Goal: Task Accomplishment & Management: Use online tool/utility

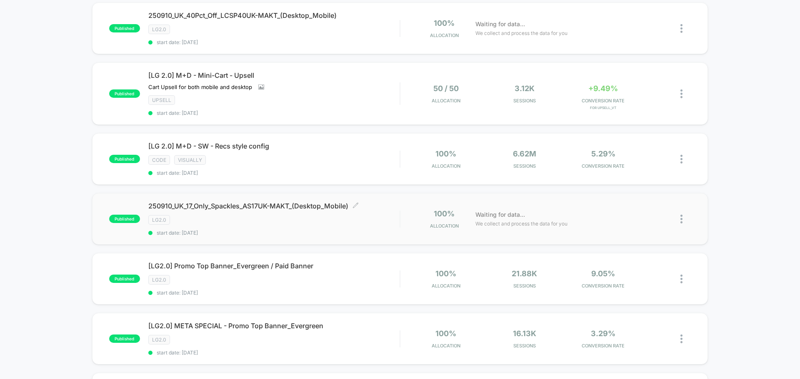
scroll to position [250, 0]
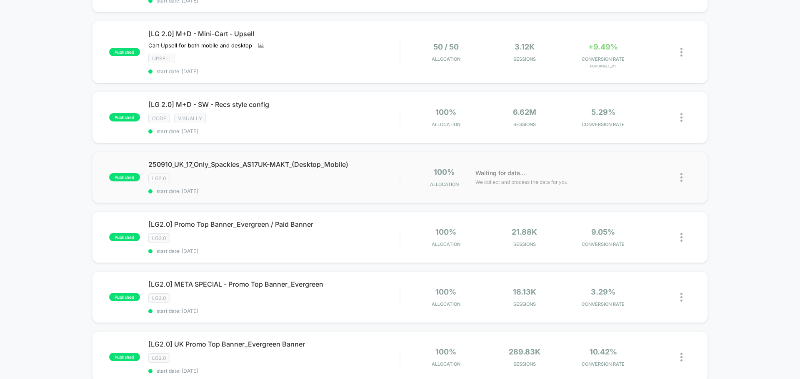
click at [682, 176] on img at bounding box center [681, 177] width 2 height 9
click at [631, 146] on div "Duplicate" at bounding box center [638, 149] width 75 height 19
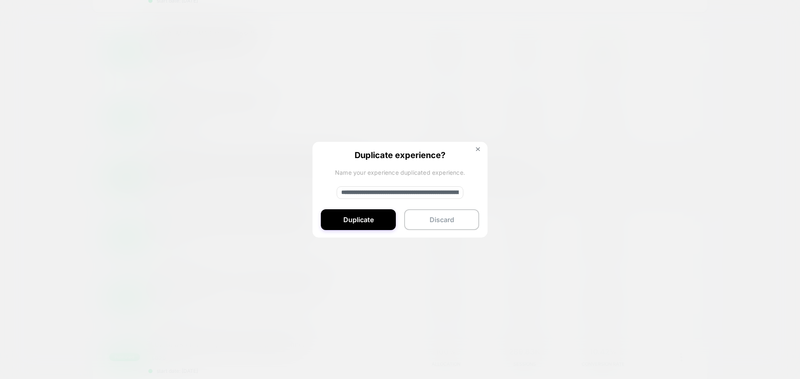
drag, startPoint x: 368, startPoint y: 194, endPoint x: 334, endPoint y: 195, distance: 33.8
click at [334, 195] on div "**********" at bounding box center [399, 190] width 175 height 97
click at [360, 195] on input "**********" at bounding box center [400, 193] width 127 height 12
type input "**********"
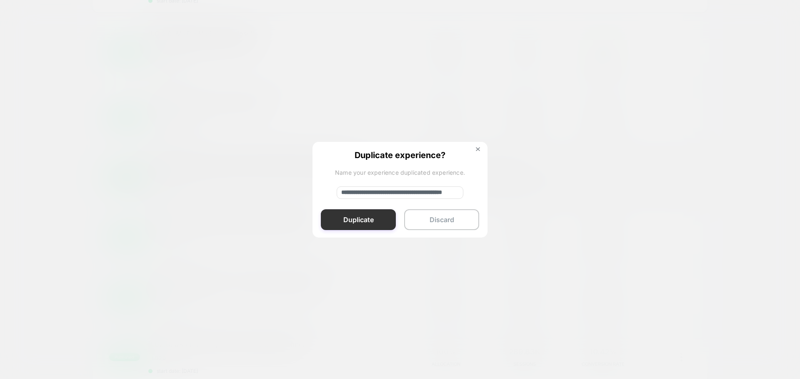
click at [355, 216] on button "Duplicate" at bounding box center [358, 220] width 75 height 21
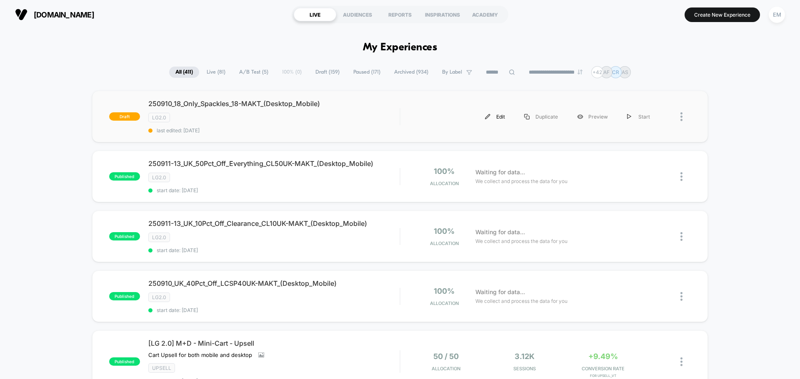
click at [495, 116] on div "Edit" at bounding box center [494, 116] width 39 height 19
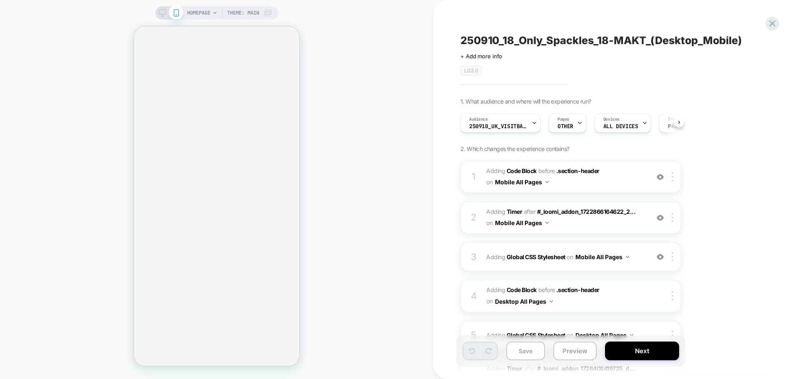
scroll to position [0, 0]
click at [510, 127] on span "250910_UK_VisitBanner_AS17UK-MAKT" at bounding box center [498, 127] width 58 height 6
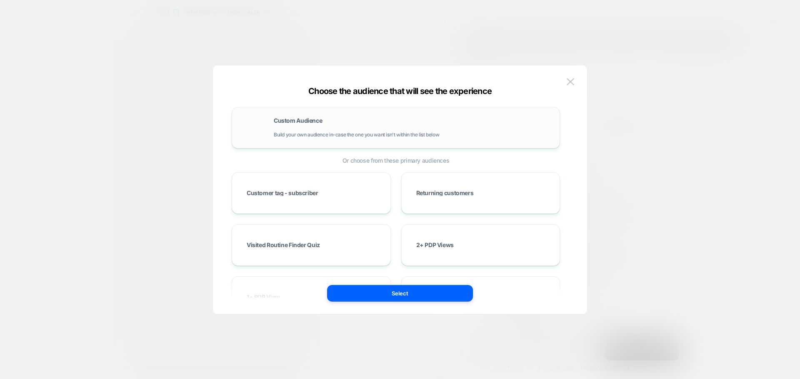
click at [382, 122] on div "Custom Audience Build your own audience in-case the one you want isn't within t…" at bounding box center [412, 128] width 277 height 20
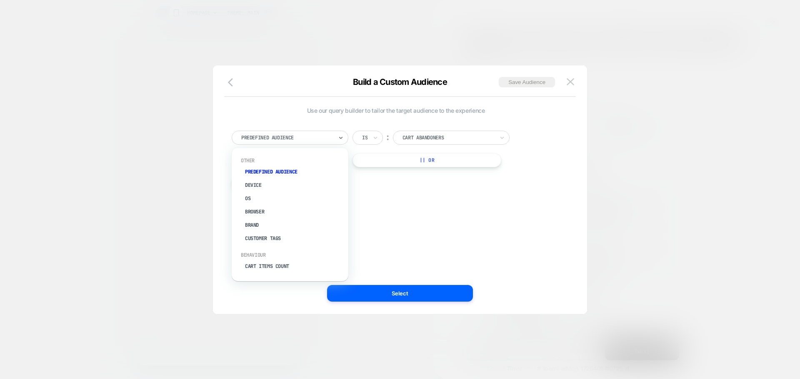
click at [283, 140] on div at bounding box center [287, 137] width 92 height 7
type input "*"
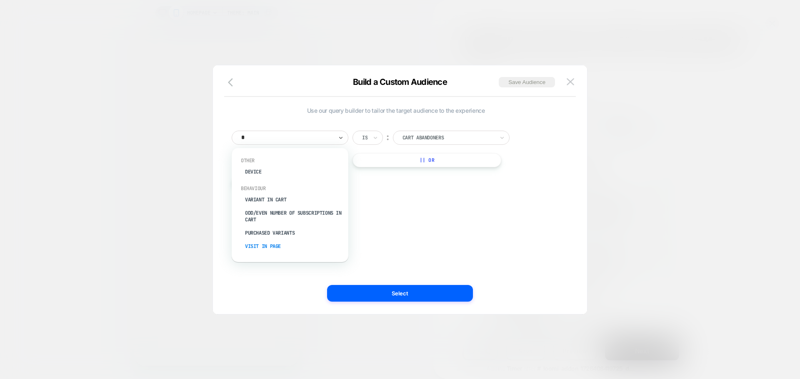
click at [260, 246] on div "Visit In Page" at bounding box center [294, 246] width 108 height 13
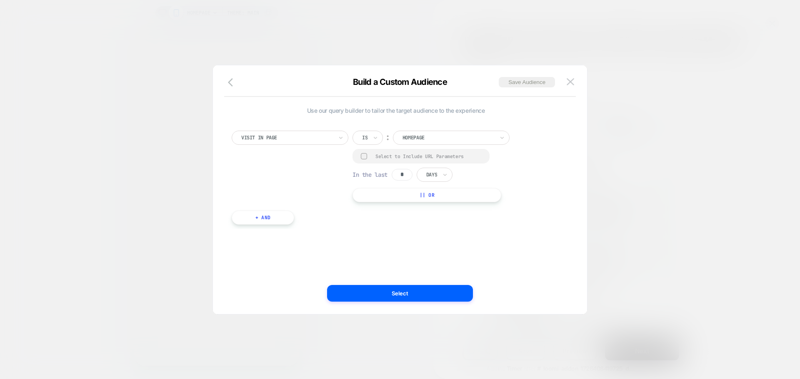
click at [369, 140] on div "Is" at bounding box center [367, 138] width 30 height 14
click at [367, 187] on div "Contains" at bounding box center [388, 187] width 54 height 13
click at [363, 155] on div at bounding box center [364, 156] width 6 height 6
click at [409, 178] on input "*" at bounding box center [402, 176] width 21 height 12
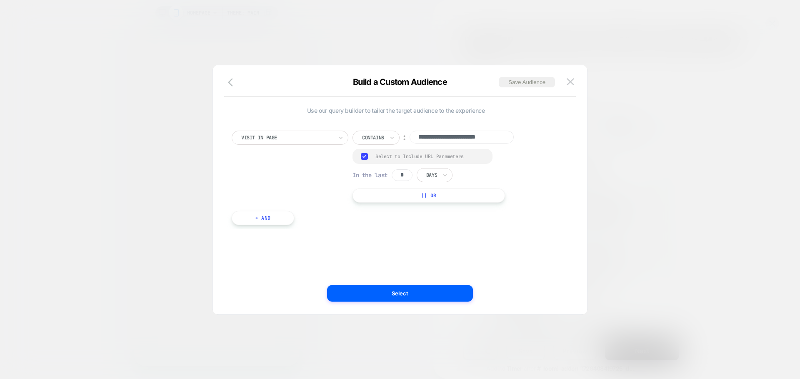
scroll to position [0, 0]
type input "*"
click at [434, 175] on div at bounding box center [431, 175] width 11 height 7
click at [432, 198] on div "Hours" at bounding box center [454, 198] width 54 height 13
drag, startPoint x: 455, startPoint y: 128, endPoint x: 453, endPoint y: 135, distance: 7.5
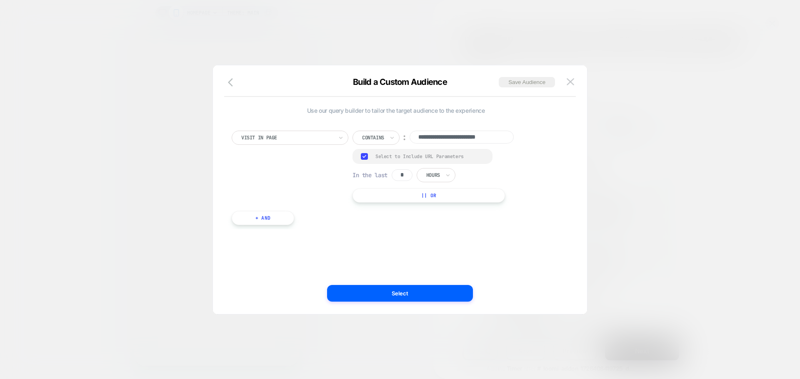
click at [454, 132] on div "**********" at bounding box center [395, 173] width 337 height 111
click at [452, 135] on input "**********" at bounding box center [461, 137] width 104 height 13
paste input
type input "**********"
click at [347, 259] on div "**********" at bounding box center [395, 190] width 349 height 216
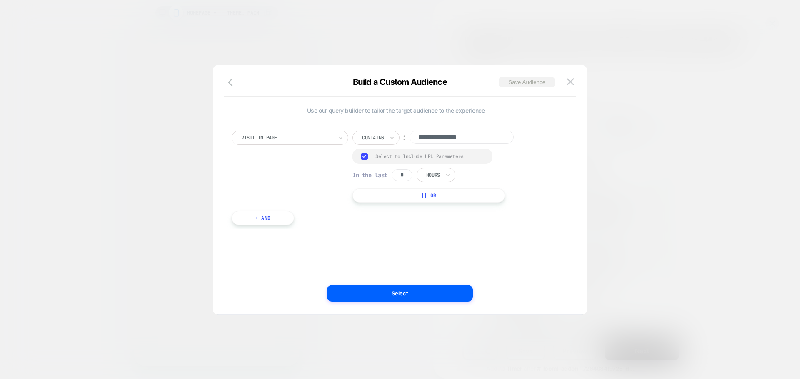
click at [524, 79] on button "Save Audience" at bounding box center [527, 82] width 56 height 10
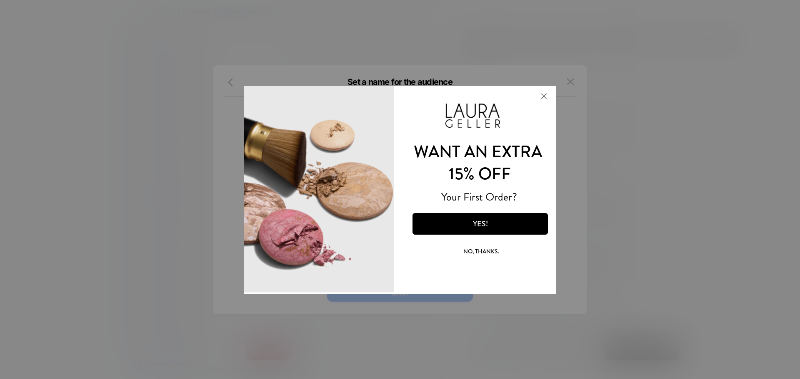
scroll to position [0, 165]
click at [543, 98] on button "Close Modal" at bounding box center [543, 96] width 22 height 20
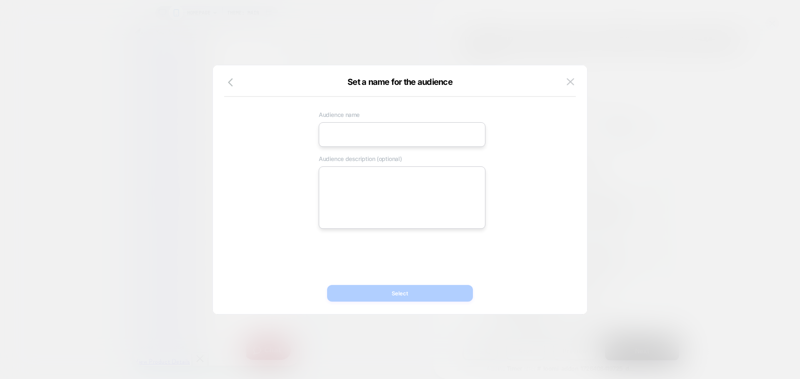
drag, startPoint x: 398, startPoint y: 135, endPoint x: 388, endPoint y: 139, distance: 10.8
click at [397, 135] on input at bounding box center [402, 134] width 167 height 25
paste input "**********"
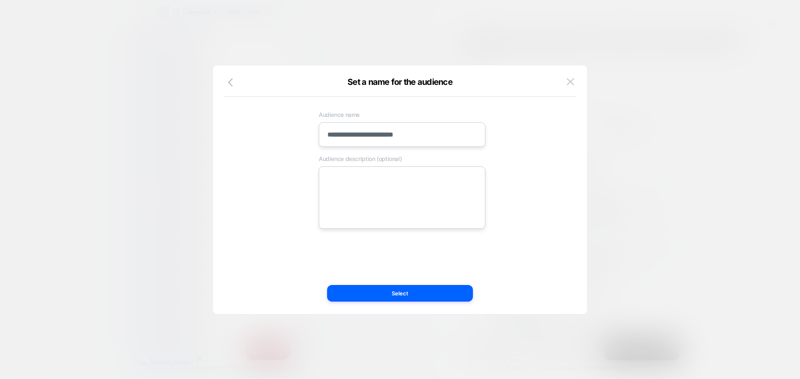
type input "**********"
click at [346, 183] on textarea at bounding box center [402, 198] width 167 height 62
paste textarea "**********"
type textarea "*"
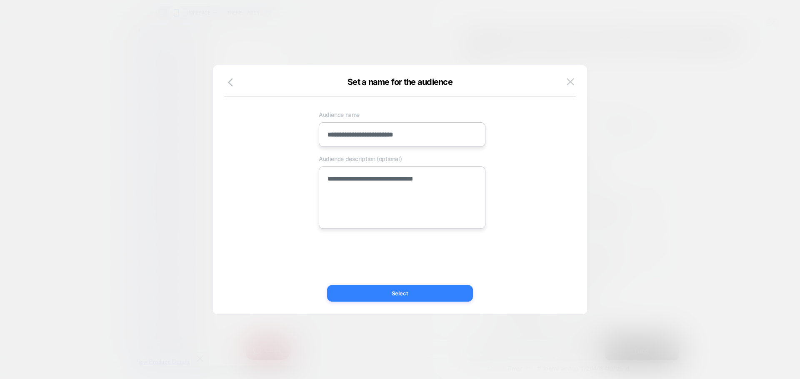
type textarea "**********"
click at [356, 297] on button "Select" at bounding box center [400, 293] width 146 height 17
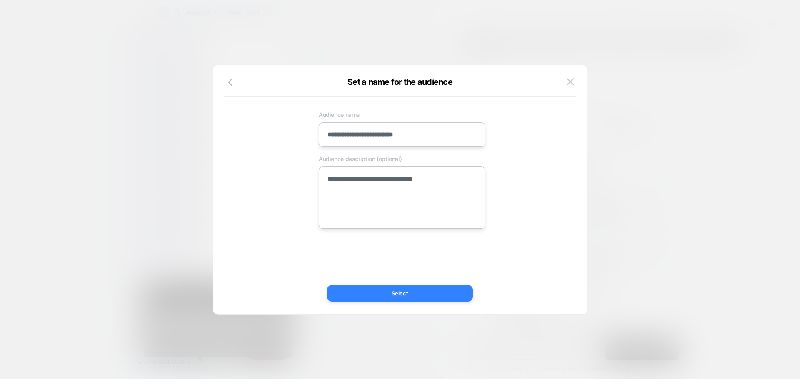
scroll to position [0, 165]
click at [428, 290] on button "Select" at bounding box center [400, 293] width 146 height 17
type textarea "*"
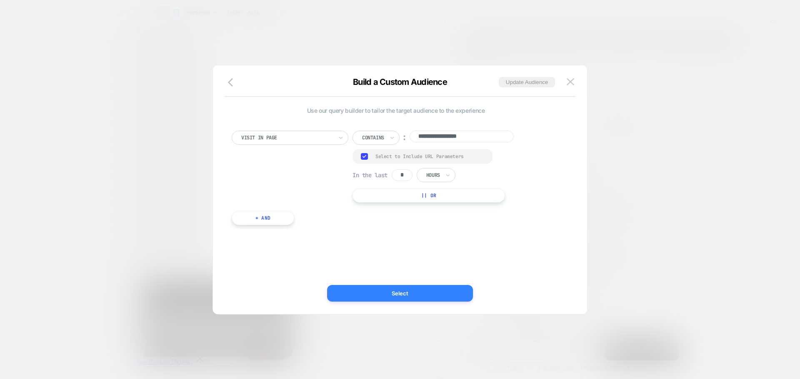
click at [365, 297] on button "Select" at bounding box center [400, 293] width 146 height 17
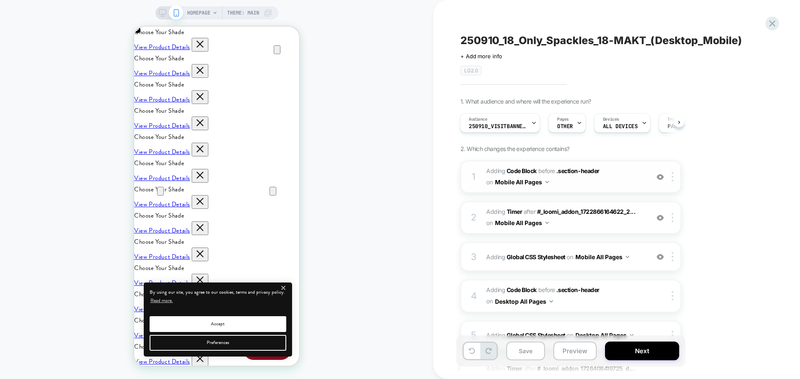
scroll to position [0, 330]
click at [580, 183] on span "Adding Code Block BEFORE .section-header .section-header on Mobile All Pages" at bounding box center [565, 177] width 159 height 22
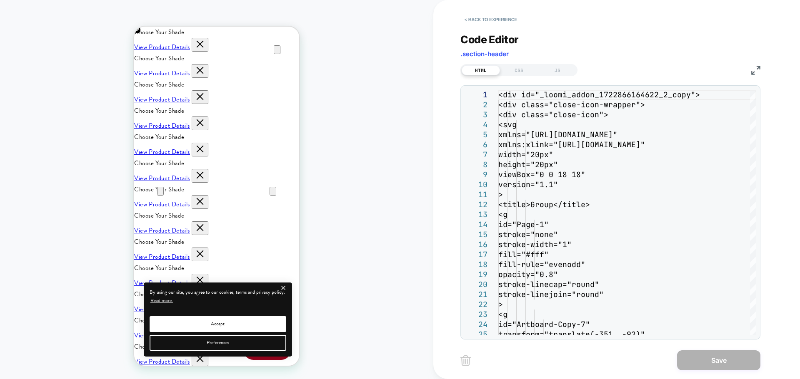
click at [751, 71] on img at bounding box center [755, 70] width 9 height 9
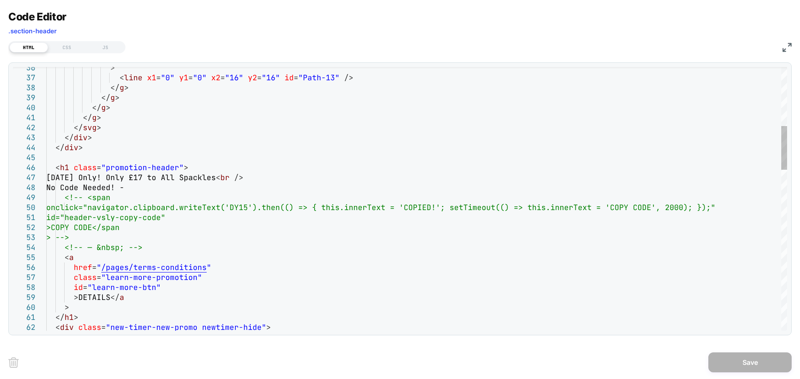
scroll to position [0, 0]
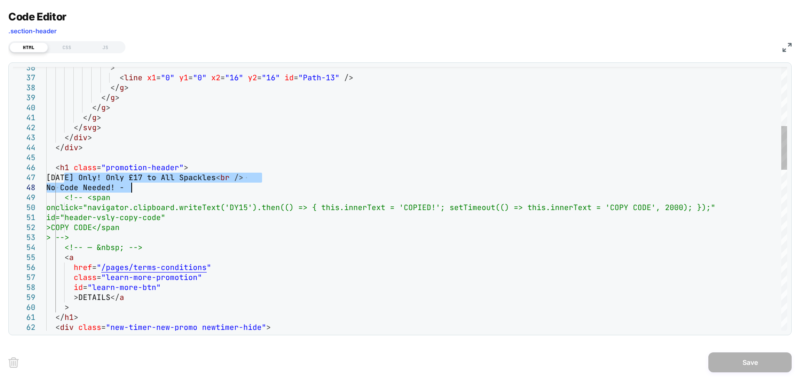
drag, startPoint x: 64, startPoint y: 177, endPoint x: 132, endPoint y: 190, distance: 68.5
type textarea "**********"
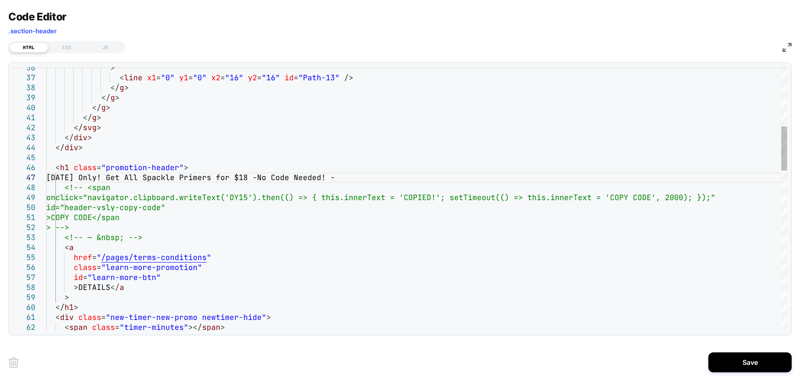
scroll to position [0, 165]
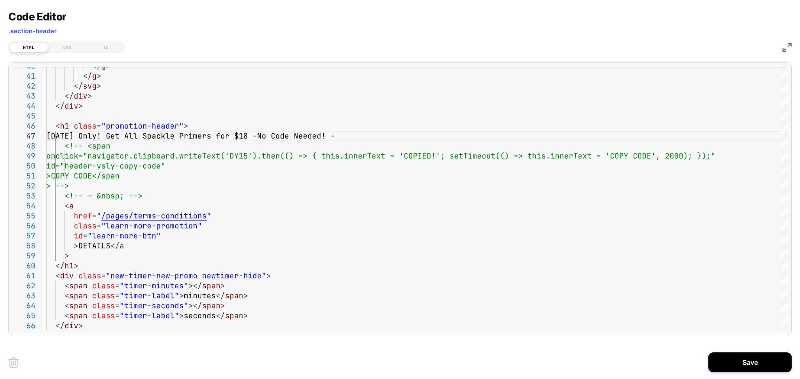
drag, startPoint x: 726, startPoint y: 367, endPoint x: 525, endPoint y: 275, distance: 220.5
click at [726, 367] on button "Save" at bounding box center [749, 363] width 83 height 20
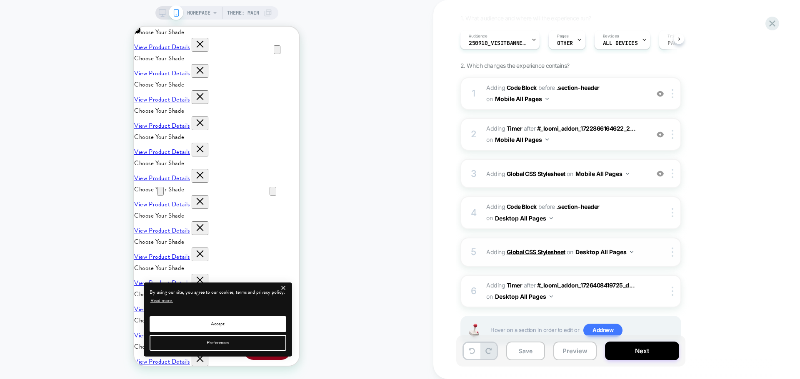
scroll to position [112, 0]
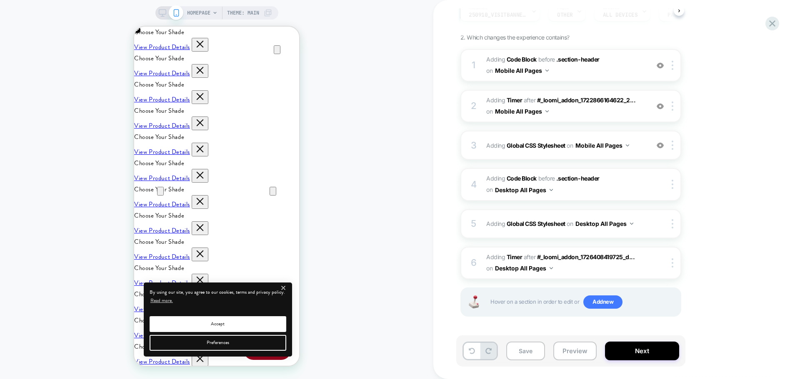
drag, startPoint x: 164, startPoint y: 15, endPoint x: 179, endPoint y: 22, distance: 16.2
click at [164, 15] on icon at bounding box center [162, 12] width 7 height 7
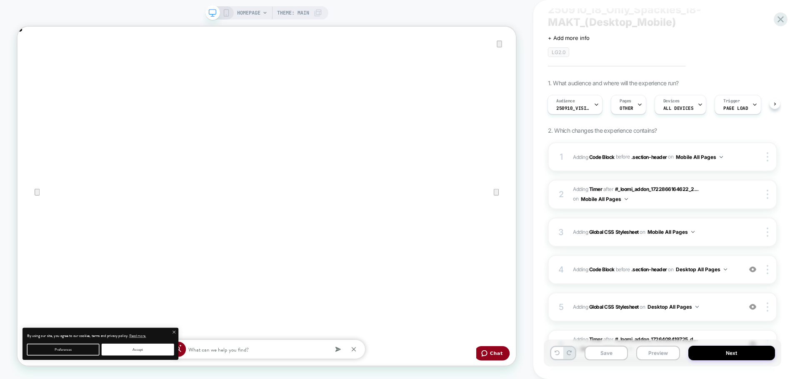
scroll to position [83, 0]
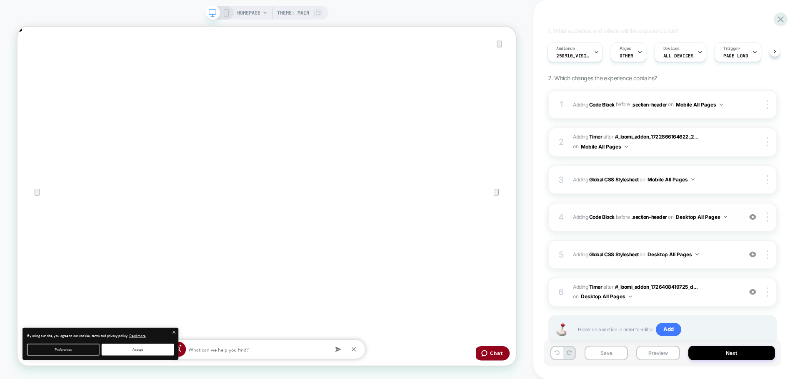
click at [659, 225] on div "4 Adding Code Block BEFORE .section-header .section-header on Desktop All Pages…" at bounding box center [662, 217] width 229 height 29
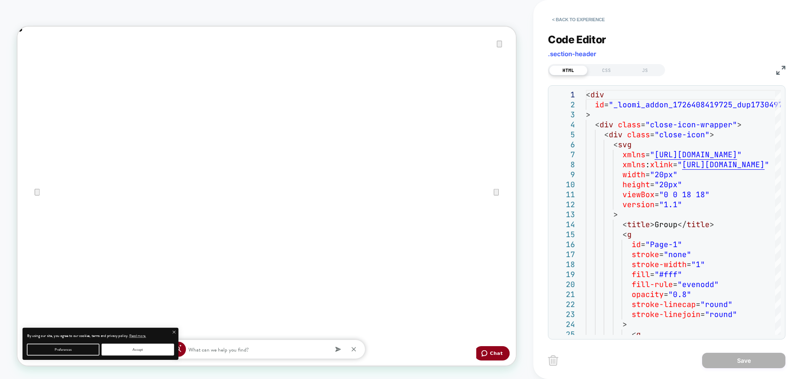
click at [787, 65] on div "< Back to experience Code Editor .section-header HTML CSS JS 1 2 3 4 5 6 7 8 9 …" at bounding box center [666, 189] width 267 height 379
click at [781, 72] on img at bounding box center [780, 70] width 9 height 9
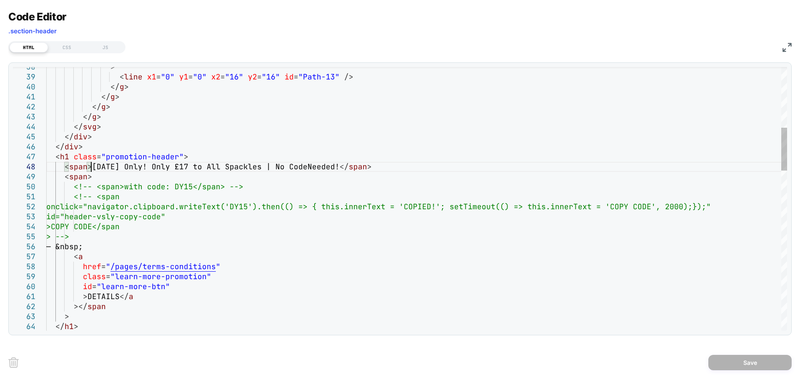
scroll to position [0, 0]
drag, startPoint x: 92, startPoint y: 167, endPoint x: 333, endPoint y: 167, distance: 241.2
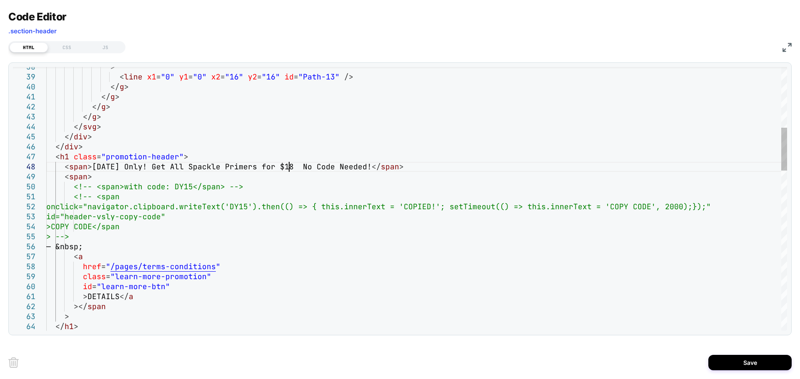
scroll to position [70, 247]
type textarea "**********"
click at [721, 359] on button "Save" at bounding box center [749, 362] width 83 height 15
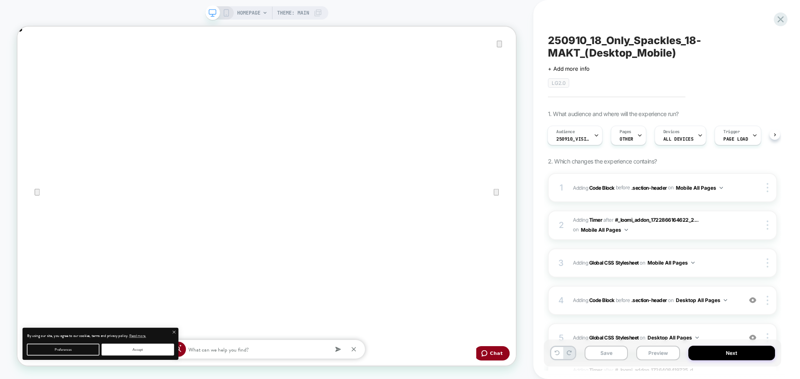
scroll to position [0, 664]
click at [364, 13] on div "HOMEPAGE Theme: MAIN" at bounding box center [266, 189] width 533 height 363
drag, startPoint x: 223, startPoint y: 14, endPoint x: 227, endPoint y: 17, distance: 5.1
click at [223, 14] on icon at bounding box center [225, 12] width 7 height 7
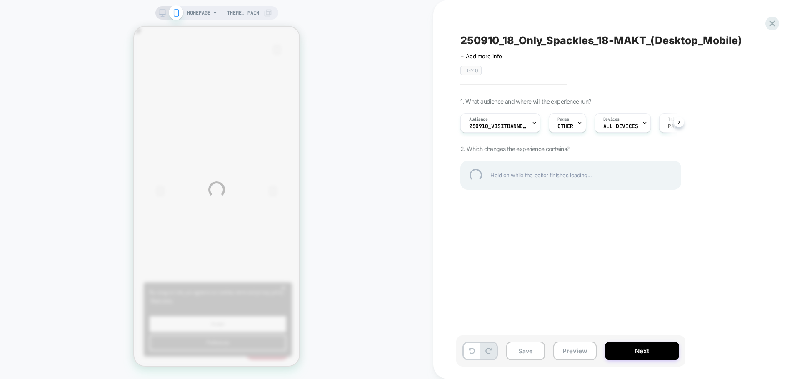
click at [358, 56] on div "HOMEPAGE Theme: MAIN 250910_18_Only_Spackles_18-MAKT_(Desktop_Mobile) Click to …" at bounding box center [400, 189] width 800 height 379
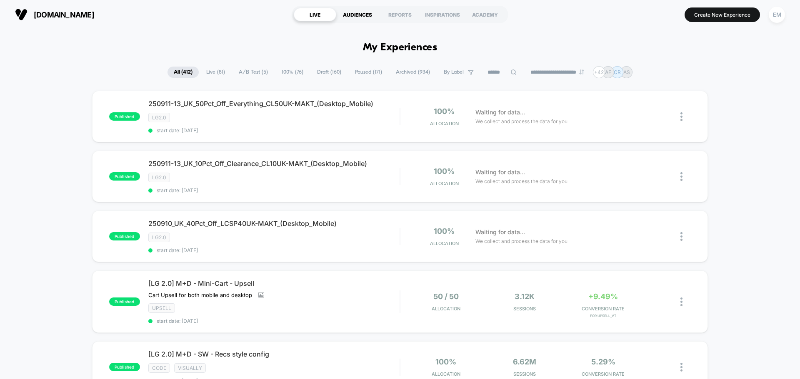
click at [355, 17] on div "AUDIENCES" at bounding box center [357, 14] width 42 height 13
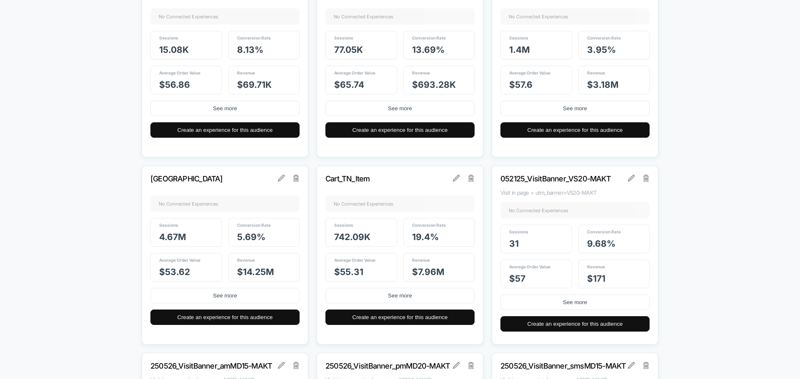
scroll to position [1374, 0]
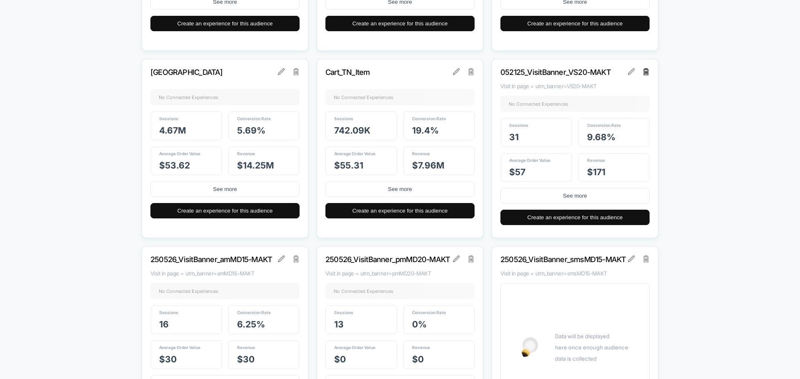
click at [647, 72] on img at bounding box center [646, 71] width 6 height 7
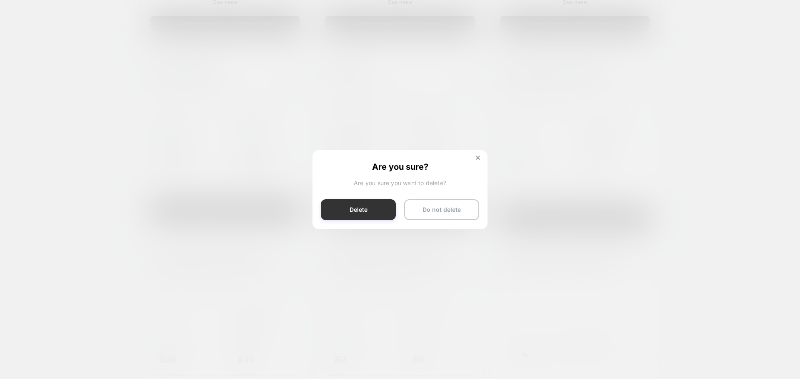
click at [361, 209] on button "Delete" at bounding box center [358, 210] width 75 height 21
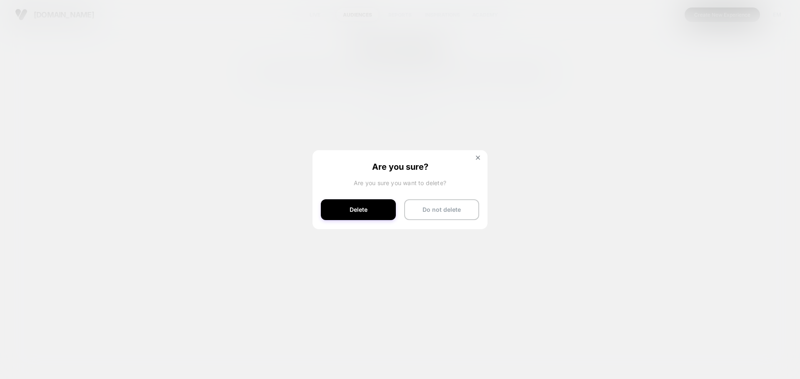
scroll to position [0, 0]
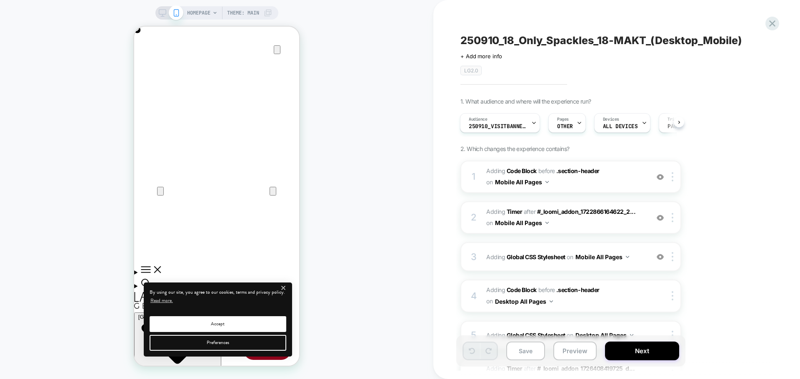
scroll to position [0, 330]
click at [588, 182] on span "Adding Code Block BEFORE .section-header .section-header on Mobile All Pages" at bounding box center [565, 177] width 159 height 22
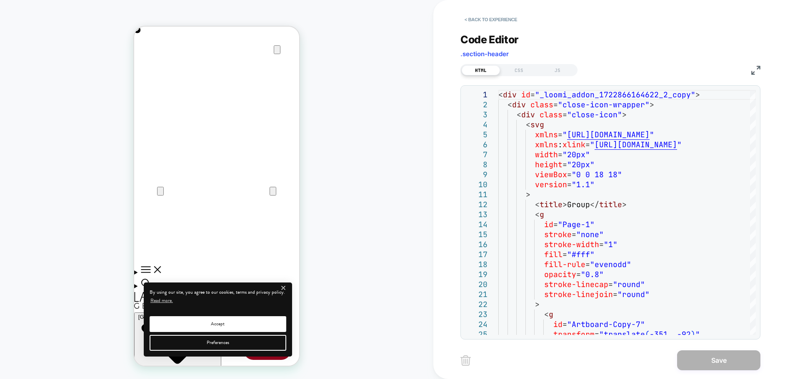
click at [760, 71] on div "< Back to experience Code Editor .section-header HTML CSS JS 1 2 3 4 5 6 7 8 9 …" at bounding box center [616, 189] width 312 height 379
click at [755, 74] on img at bounding box center [755, 70] width 9 height 9
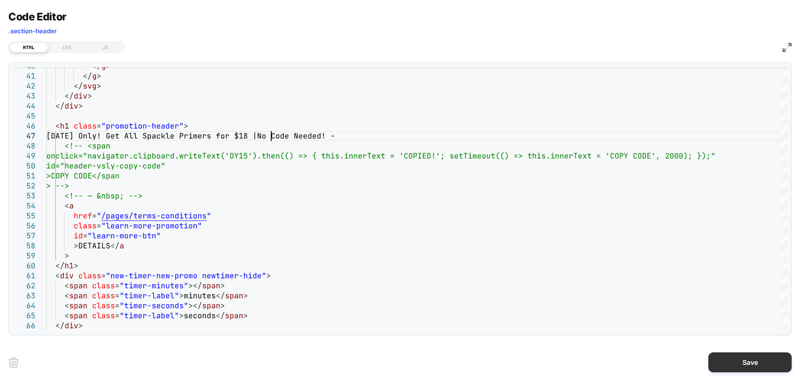
scroll to position [0, 165]
type textarea "**********"
click at [716, 361] on button "Save" at bounding box center [749, 363] width 83 height 20
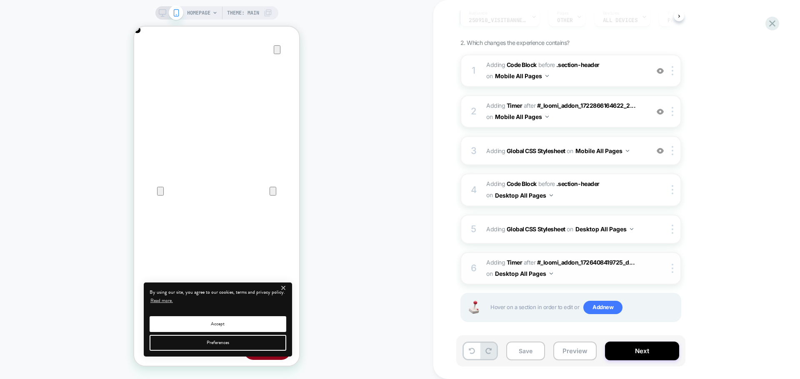
scroll to position [112, 0]
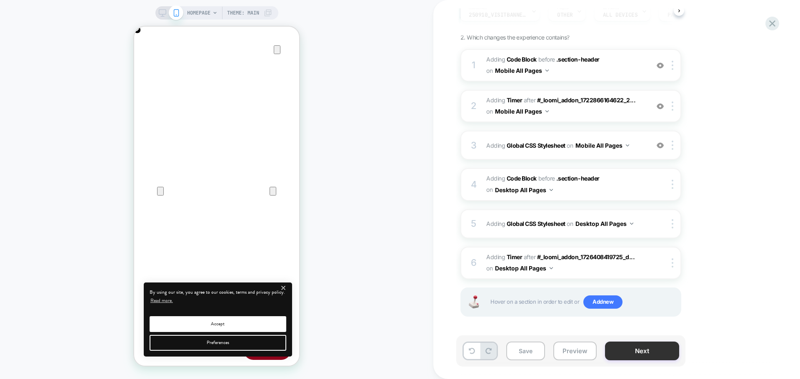
click at [618, 342] on button "Next" at bounding box center [642, 351] width 74 height 19
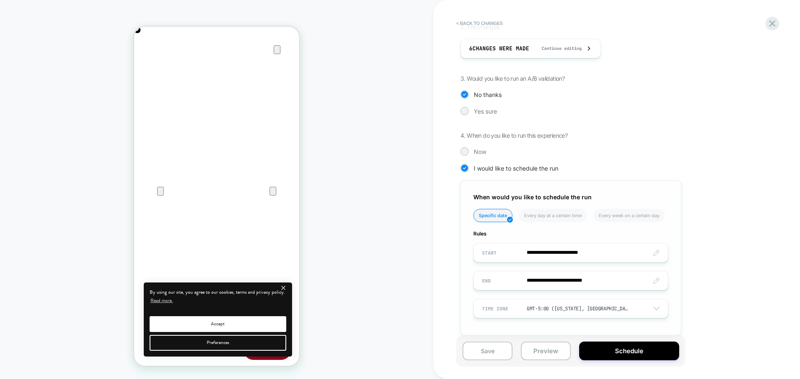
scroll to position [0, 330]
click at [591, 344] on button "Schedule" at bounding box center [629, 351] width 100 height 19
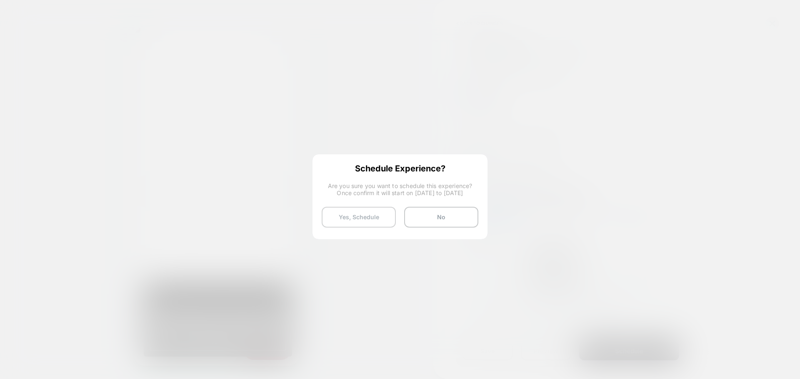
click at [340, 221] on button "Yes, Schedule" at bounding box center [359, 217] width 74 height 21
